Goal: Task Accomplishment & Management: Complete application form

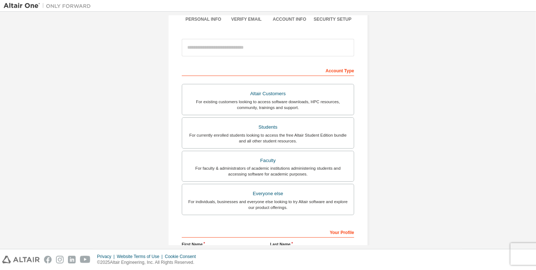
scroll to position [73, 0]
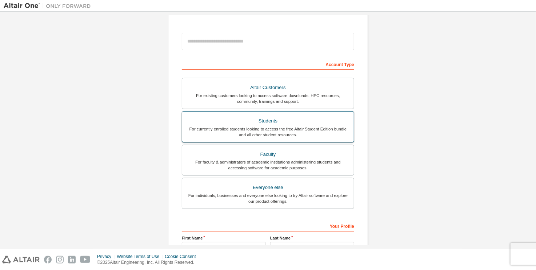
click at [295, 136] on div "For currently enrolled students looking to access the free Altair Student Editi…" at bounding box center [268, 132] width 163 height 12
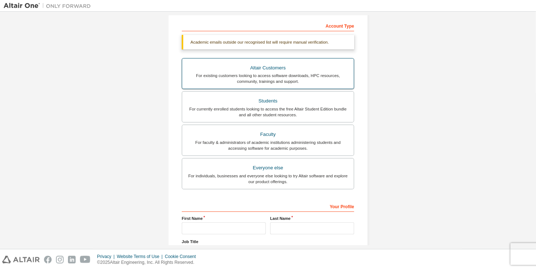
scroll to position [0, 0]
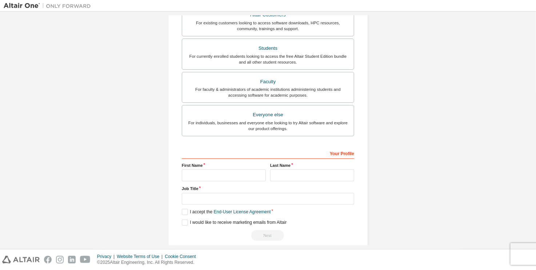
scroll to position [153, 0]
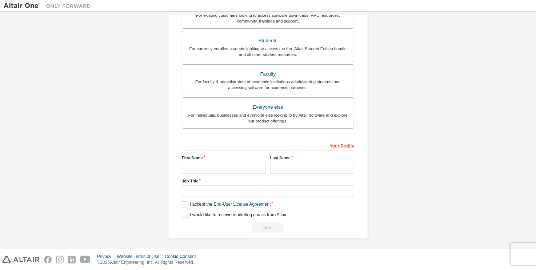
click at [197, 212] on label "I would like to receive marketing emails from Altair" at bounding box center [234, 215] width 105 height 6
click at [195, 204] on label "I accept the End-User License Agreement" at bounding box center [226, 205] width 89 height 6
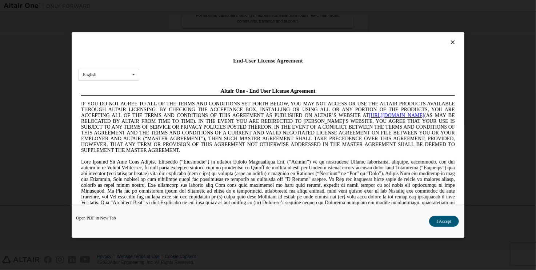
scroll to position [0, 0]
click at [451, 225] on button "I Accept" at bounding box center [444, 221] width 30 height 11
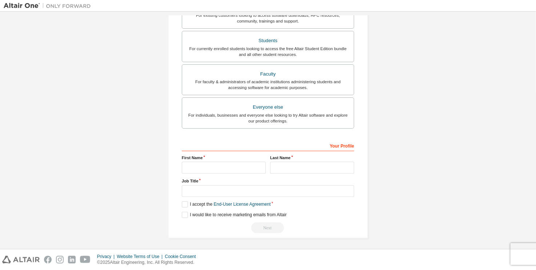
click at [217, 218] on div "**********" at bounding box center [268, 187] width 172 height 94
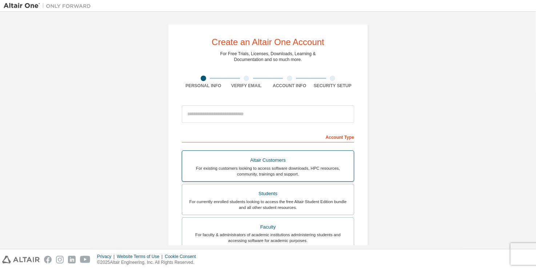
click at [306, 196] on div "Students" at bounding box center [268, 194] width 163 height 10
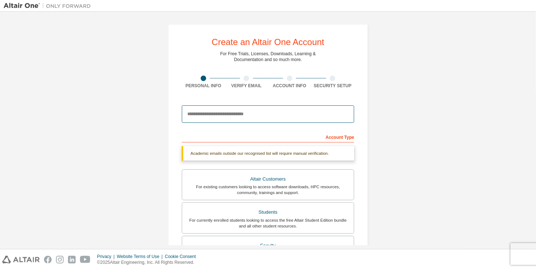
click at [256, 118] on input "email" at bounding box center [268, 114] width 172 height 17
type input "**********"
